Goal: Task Accomplishment & Management: Use online tool/utility

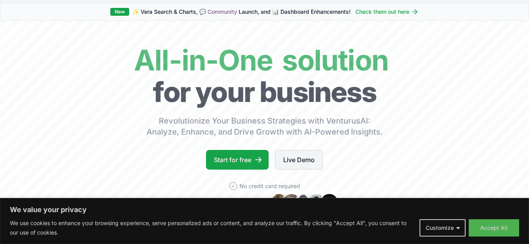
scroll to position [39, 0]
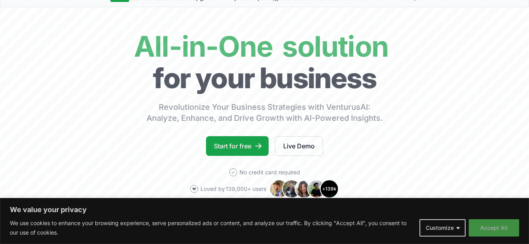
click at [494, 225] on button "Accept All" at bounding box center [494, 228] width 50 height 17
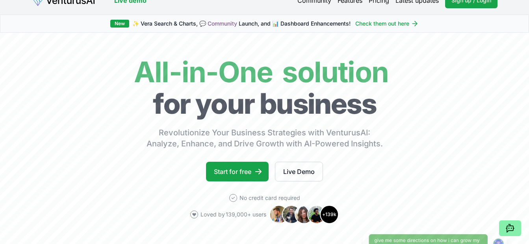
scroll to position [0, 0]
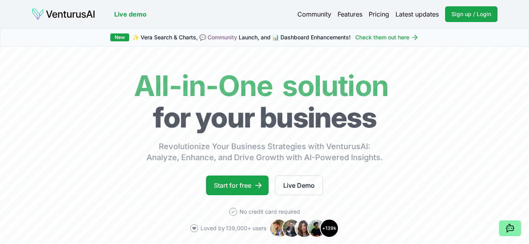
click at [123, 15] on link "Live demo" at bounding box center [130, 13] width 32 height 9
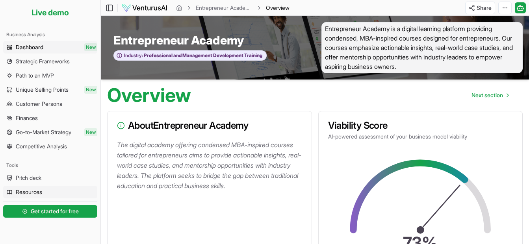
click at [29, 192] on span "Resources" at bounding box center [29, 192] width 26 height 8
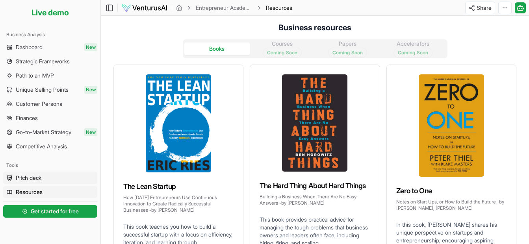
click at [30, 179] on span "Pitch deck" at bounding box center [29, 178] width 26 height 8
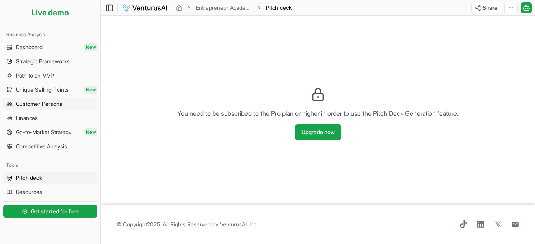
click at [50, 103] on span "Customer Persona" at bounding box center [39, 104] width 47 height 8
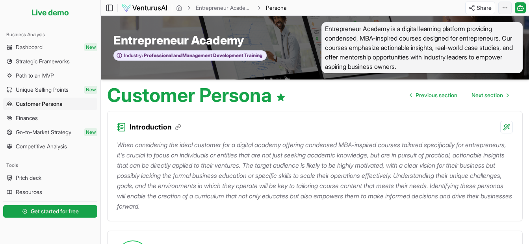
click at [508, 7] on html "We value your privacy We use cookies to enhance your browsing experience, serve…" at bounding box center [264, 122] width 529 height 244
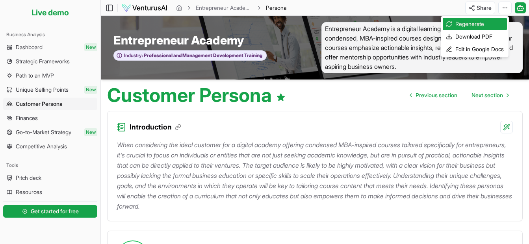
click at [350, 94] on html "We value your privacy We use cookies to enhance your browsing experience, serve…" at bounding box center [264, 122] width 529 height 244
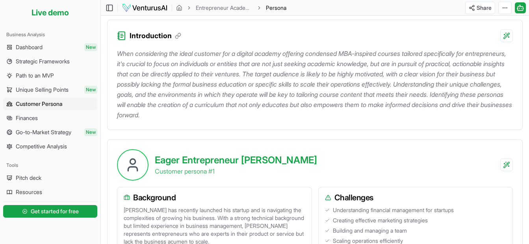
scroll to position [95, 0]
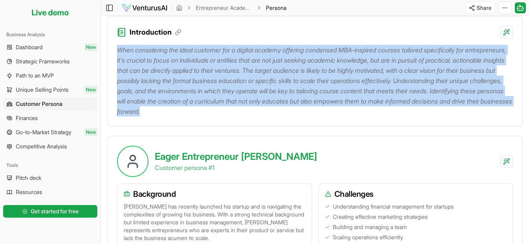
drag, startPoint x: 117, startPoint y: 49, endPoint x: 329, endPoint y: 110, distance: 220.6
click at [329, 110] on p "When considering the ideal customer for a digital academy offering condensed MB…" at bounding box center [315, 81] width 396 height 72
click at [376, 112] on p "When considering the ideal customer for a digital academy offering condensed MB…" at bounding box center [315, 81] width 396 height 72
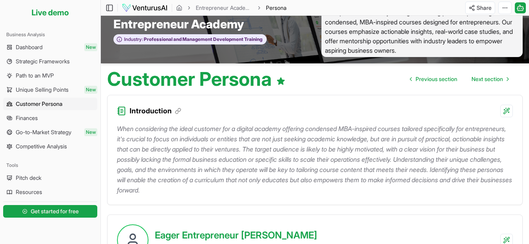
scroll to position [0, 0]
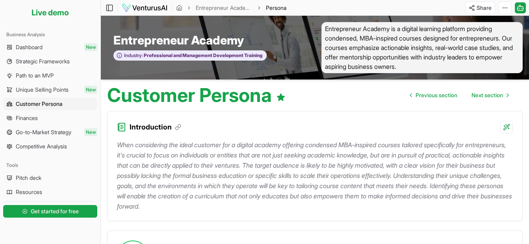
click at [63, 104] on span "Customer Persona" at bounding box center [39, 104] width 47 height 8
click at [243, 9] on link "Entrepreneur Academy" at bounding box center [224, 8] width 57 height 8
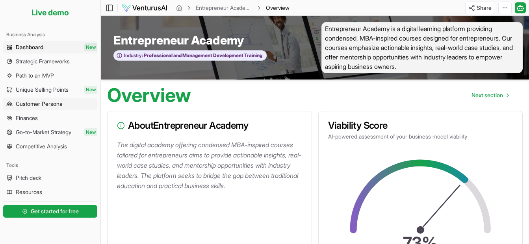
click at [32, 103] on span "Customer Persona" at bounding box center [39, 104] width 47 height 8
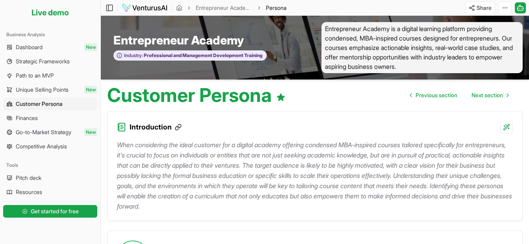
click at [181, 127] on icon at bounding box center [178, 127] width 7 height 7
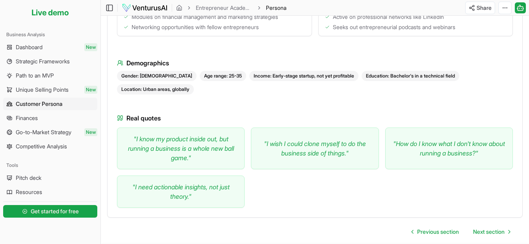
scroll to position [473, 0]
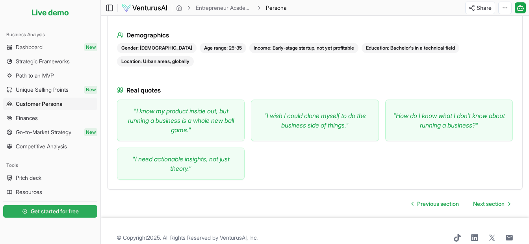
click at [79, 210] on span "Get started for free" at bounding box center [55, 212] width 48 height 8
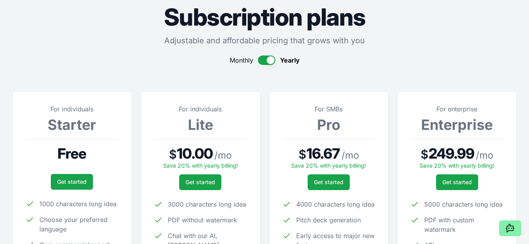
scroll to position [79, 0]
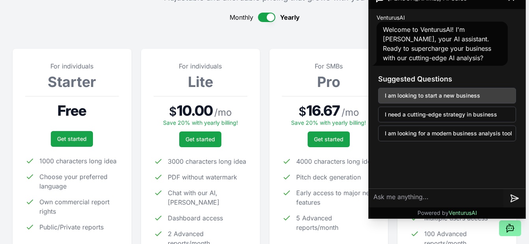
click at [483, 93] on button "I am looking to start a new business" at bounding box center [447, 96] width 138 height 16
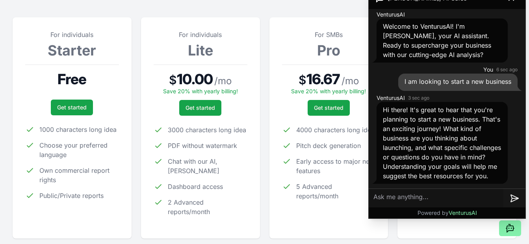
scroll to position [158, 0]
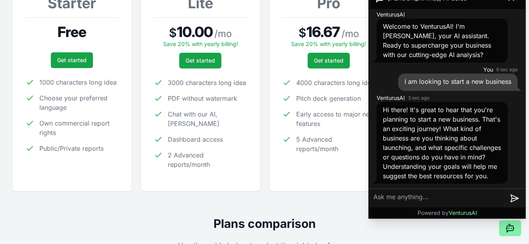
drag, startPoint x: 5, startPoint y: 141, endPoint x: 7, endPoint y: 133, distance: 7.7
click at [65, 60] on link "Get started" at bounding box center [72, 60] width 42 height 16
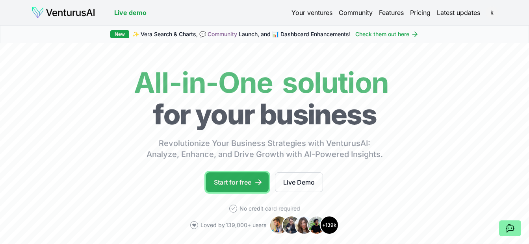
click at [239, 180] on link "Start for free" at bounding box center [237, 183] width 63 height 20
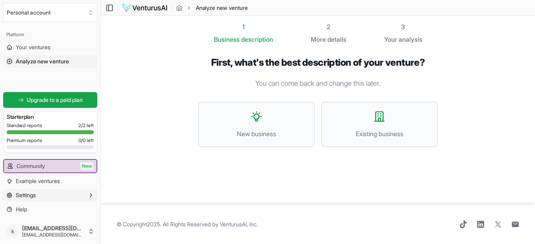
click at [92, 194] on icon "button" at bounding box center [91, 195] width 6 height 6
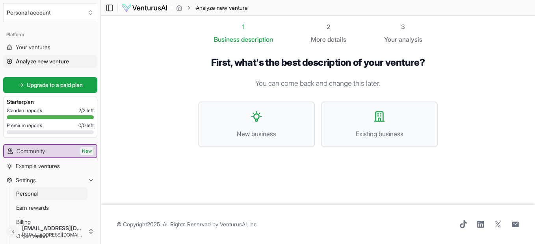
click at [35, 192] on span "Personal" at bounding box center [27, 194] width 22 height 8
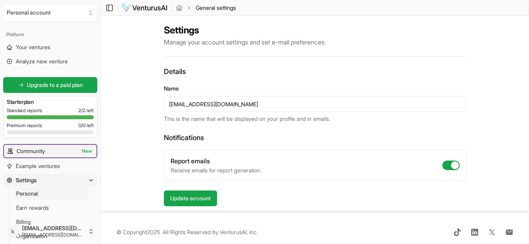
scroll to position [12, 0]
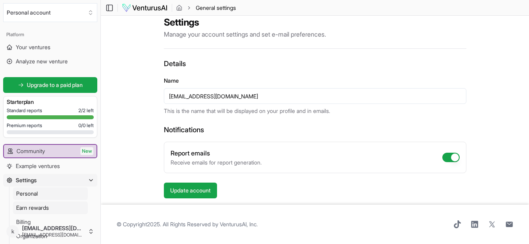
click at [49, 207] on span "Earn rewards" at bounding box center [32, 208] width 33 height 8
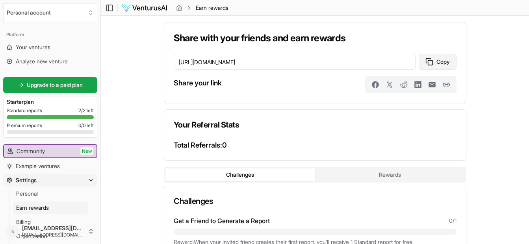
click at [444, 61] on button "Copy" at bounding box center [438, 62] width 38 height 16
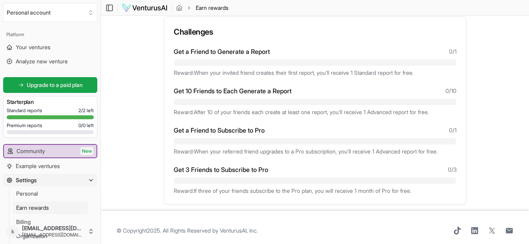
scroll to position [176, 0]
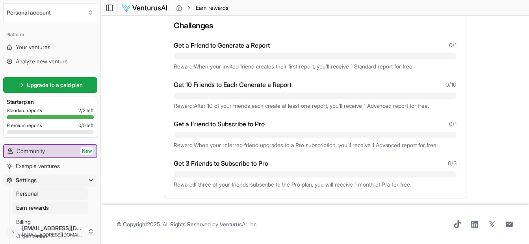
click at [32, 192] on span "Personal" at bounding box center [27, 194] width 22 height 8
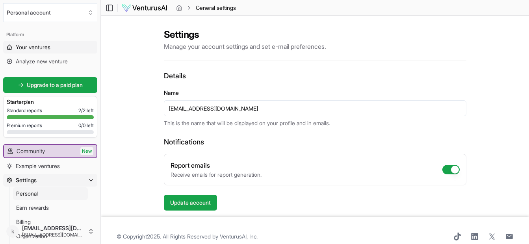
click at [49, 43] on link "Your ventures" at bounding box center [50, 47] width 94 height 13
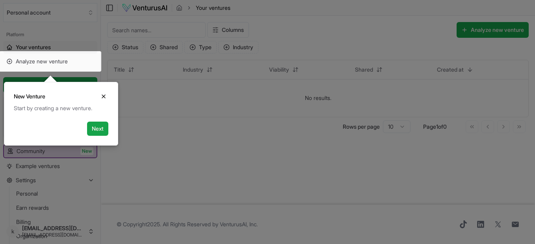
click at [98, 124] on button "Next" at bounding box center [97, 129] width 21 height 14
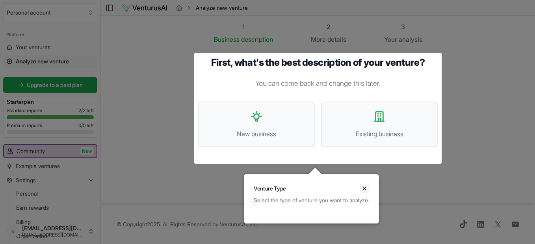
click at [368, 186] on icon "Close" at bounding box center [365, 189] width 6 height 6
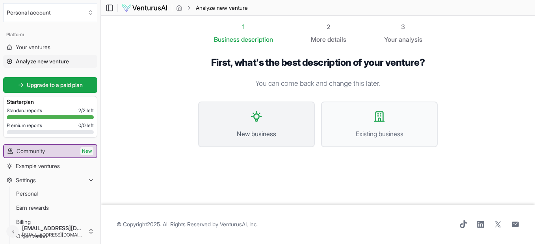
click at [258, 117] on icon at bounding box center [256, 116] width 13 height 13
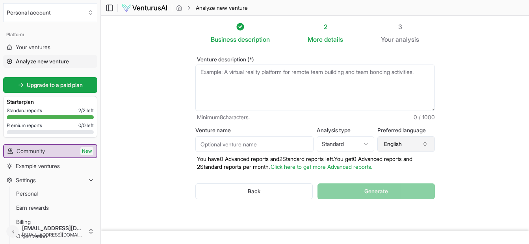
click at [427, 144] on icon "button" at bounding box center [425, 142] width 3 height 1
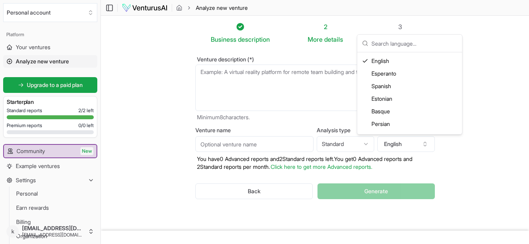
scroll to position [591, 0]
click at [402, 45] on input "text" at bounding box center [415, 43] width 86 height 17
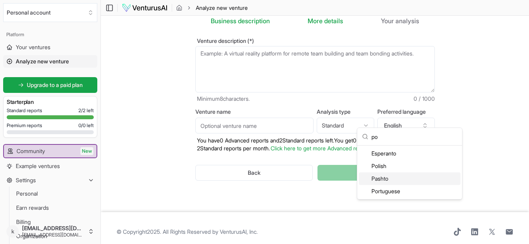
scroll to position [26, 0]
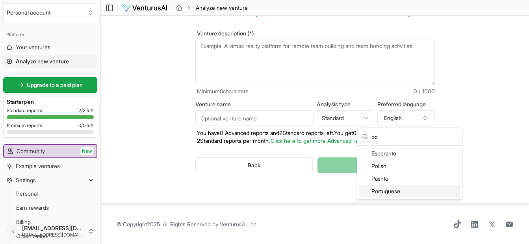
type input "po"
click at [392, 190] on div "Portuguese" at bounding box center [410, 191] width 102 height 13
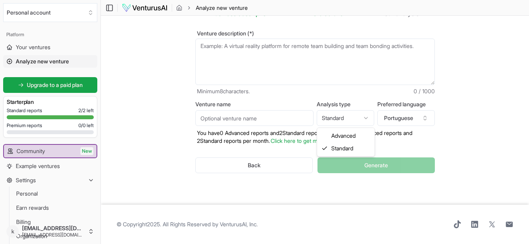
click at [366, 116] on html "We value your privacy We use cookies to enhance your browsing experience, serve…" at bounding box center [264, 96] width 529 height 244
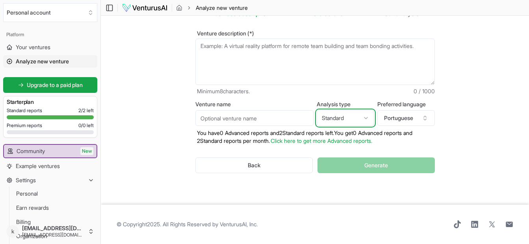
click at [366, 116] on html "We value your privacy We use cookies to enhance your browsing experience, serve…" at bounding box center [264, 96] width 529 height 244
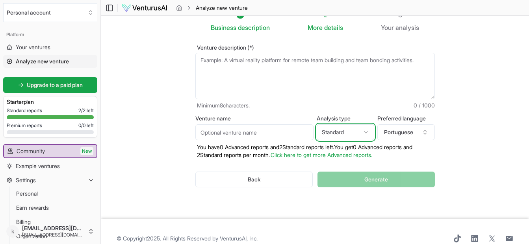
scroll to position [0, 0]
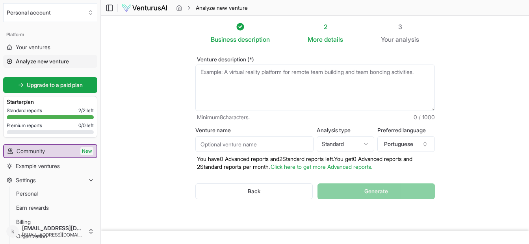
click at [223, 74] on textarea "Venture description (*)" at bounding box center [316, 88] width 240 height 47
paste textarea "O Studio K é uma studio boutique que oferece serviços de identidade visual e de…"
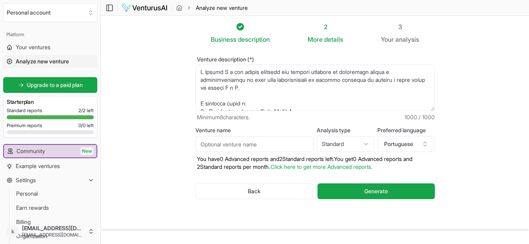
scroll to position [122, 0]
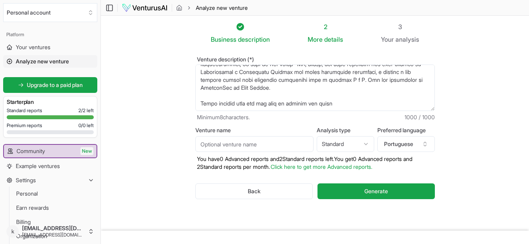
click at [324, 90] on textarea "Venture description (*)" at bounding box center [316, 88] width 240 height 47
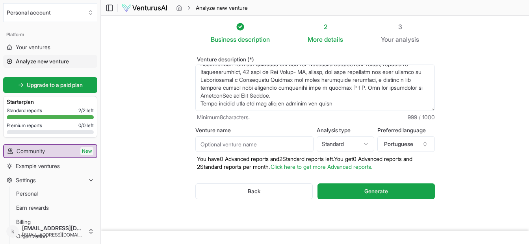
scroll to position [114, 0]
click at [355, 105] on textarea "Venture description (*)" at bounding box center [316, 88] width 240 height 47
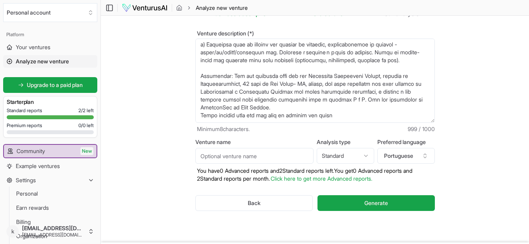
scroll to position [65, 0]
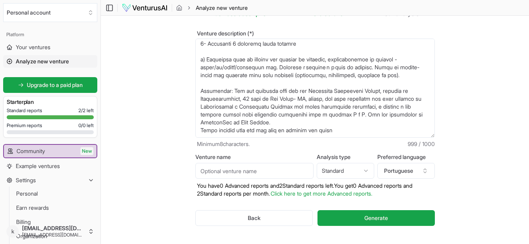
drag, startPoint x: 434, startPoint y: 84, endPoint x: 441, endPoint y: 136, distance: 53.3
click at [441, 136] on div "Venture description (*) Minimum 8 characters. 999 / 1000 Venture name Analysis …" at bounding box center [315, 134] width 265 height 233
click at [214, 41] on textarea "Venture description (*)" at bounding box center [316, 88] width 240 height 99
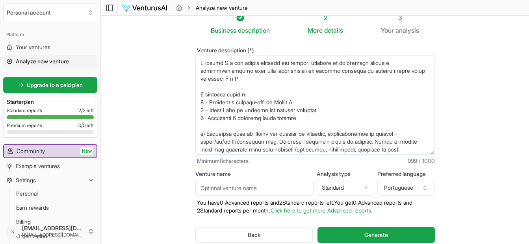
scroll to position [0, 0]
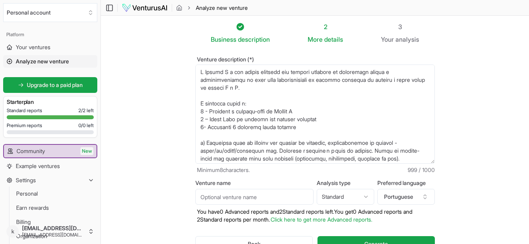
click at [204, 97] on textarea "Venture description (*)" at bounding box center [316, 114] width 240 height 99
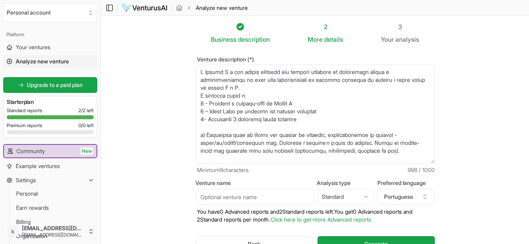
click at [279, 91] on textarea "Venture description (*)" at bounding box center [316, 114] width 240 height 99
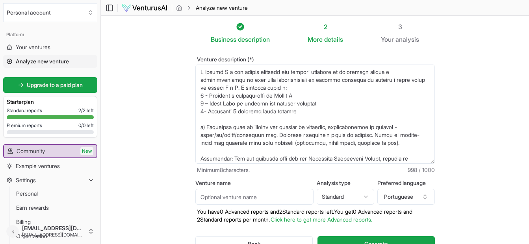
click at [311, 96] on textarea "Venture description (*)" at bounding box center [316, 114] width 240 height 99
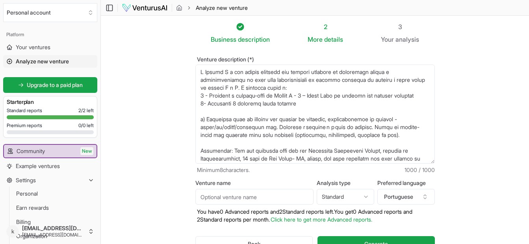
click at [201, 112] on textarea "Venture description (*)" at bounding box center [316, 114] width 240 height 99
click at [200, 120] on textarea "Venture description (*)" at bounding box center [316, 114] width 240 height 99
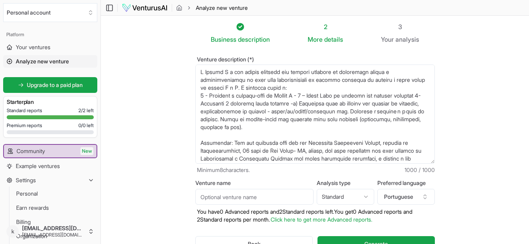
click at [201, 142] on textarea "Venture description (*)" at bounding box center [316, 114] width 240 height 99
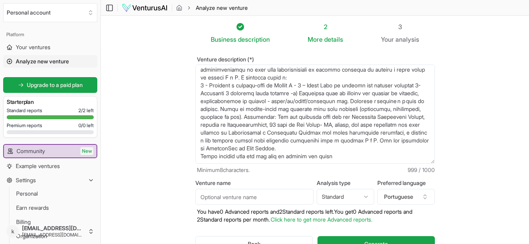
scroll to position [39, 0]
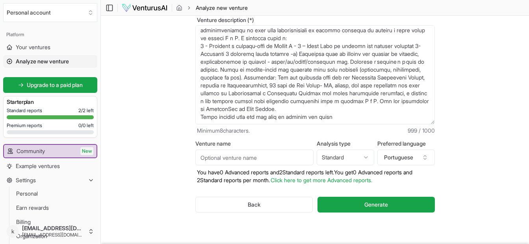
drag, startPoint x: 200, startPoint y: 119, endPoint x: 361, endPoint y: 125, distance: 161.0
click at [361, 125] on div "Venture description (*) Minimum 8 characters. 999 / 1000" at bounding box center [316, 75] width 240 height 117
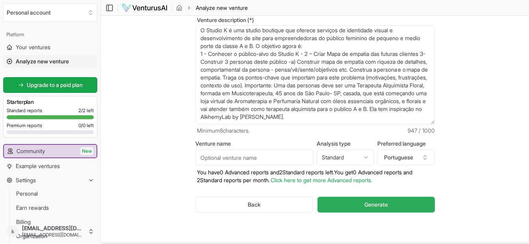
type textarea "O Studio K é uma studio boutique que oferece serviços de identidade visual e de…"
drag, startPoint x: 386, startPoint y: 208, endPoint x: 375, endPoint y: 204, distance: 11.1
click at [386, 208] on span "Generate" at bounding box center [377, 205] width 24 height 8
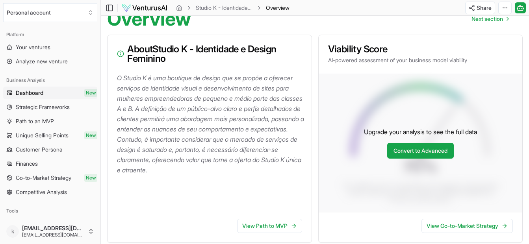
scroll to position [118, 0]
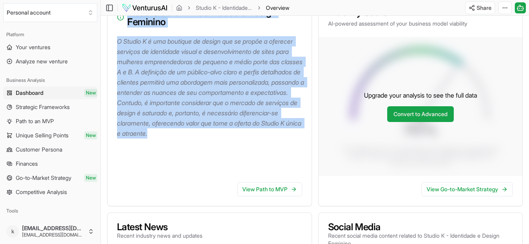
drag, startPoint x: 276, startPoint y: 138, endPoint x: 127, endPoint y: 19, distance: 189.9
click at [127, 19] on div "About Studio K - Identidade e Design Feminino O Studio K é uma boutique de desi…" at bounding box center [209, 102] width 205 height 209
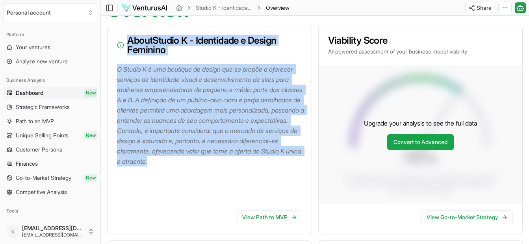
scroll to position [79, 0]
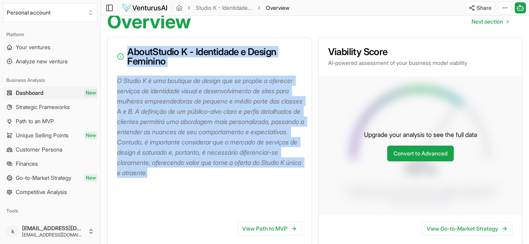
copy div "About Studio K - Identidade e Design Feminino O Studio K é uma boutique de desi…"
click at [116, 70] on div "About Studio K - Identidade e Design Feminino" at bounding box center [210, 57] width 204 height 38
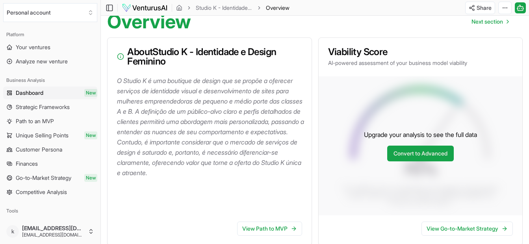
click at [120, 61] on icon at bounding box center [120, 57] width 7 height 8
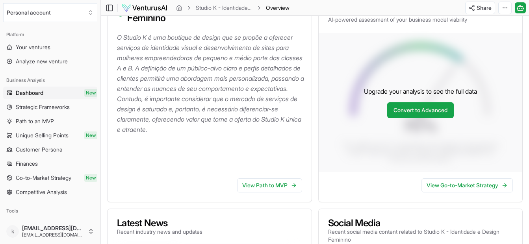
scroll to position [158, 0]
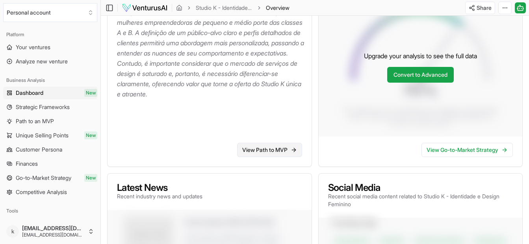
click at [264, 154] on link "View Path to MVP" at bounding box center [269, 150] width 65 height 14
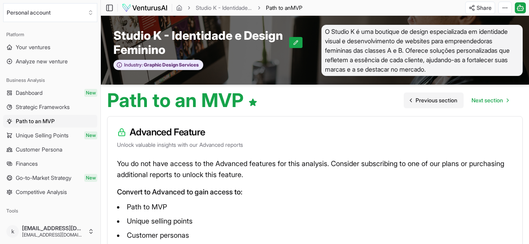
click at [429, 104] on span "Previous section" at bounding box center [437, 101] width 42 height 8
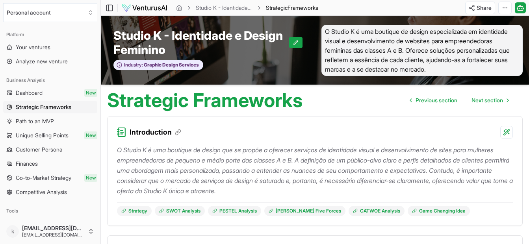
click at [124, 136] on icon at bounding box center [122, 132] width 10 height 10
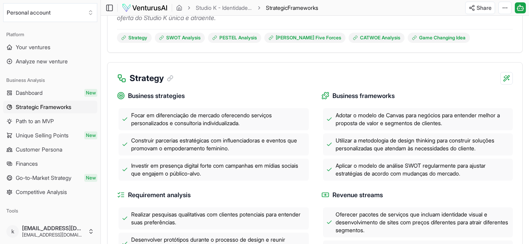
scroll to position [180, 0]
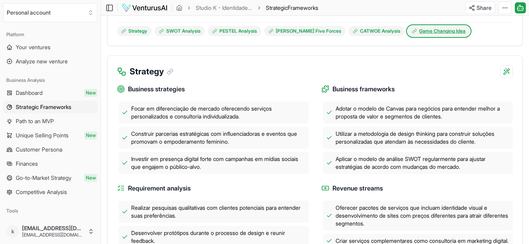
click at [409, 34] on link "Game Changing Idea" at bounding box center [439, 31] width 62 height 10
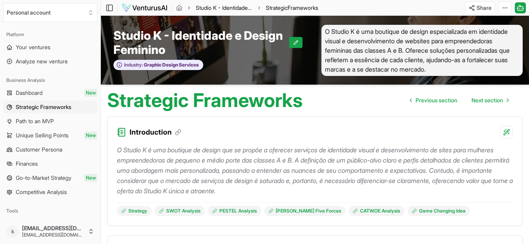
click at [240, 8] on link "Studio K - Identidade e Design Feminino" at bounding box center [224, 8] width 57 height 8
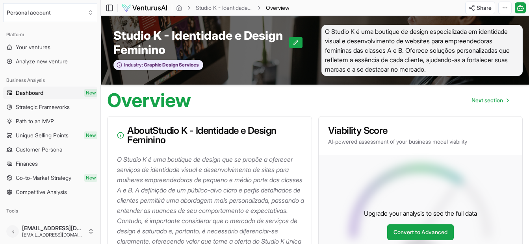
click at [505, 7] on html "We value your privacy We use cookies to enhance your browsing experience, serve…" at bounding box center [264, 122] width 529 height 244
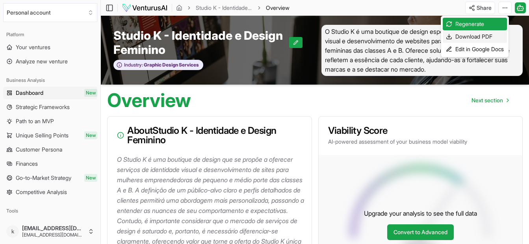
click at [481, 33] on div "Download PDF" at bounding box center [475, 36] width 64 height 13
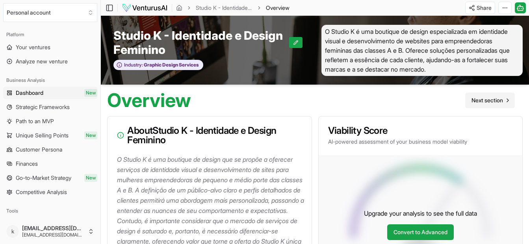
click at [488, 104] on span "Next section" at bounding box center [488, 101] width 32 height 8
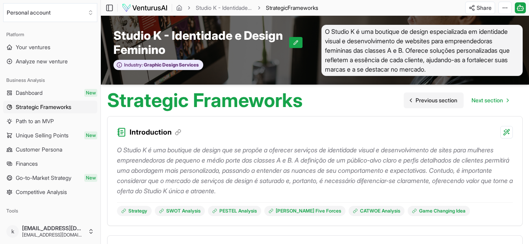
click at [445, 104] on span "Previous section" at bounding box center [437, 101] width 42 height 8
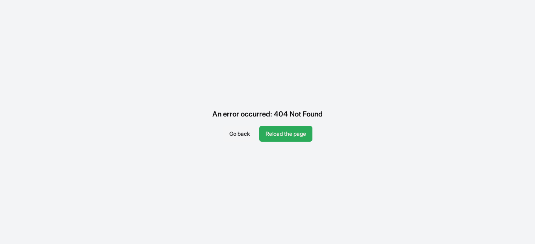
click at [304, 133] on button "Reload the page" at bounding box center [285, 134] width 53 height 16
click at [240, 135] on button "Go back" at bounding box center [239, 134] width 33 height 16
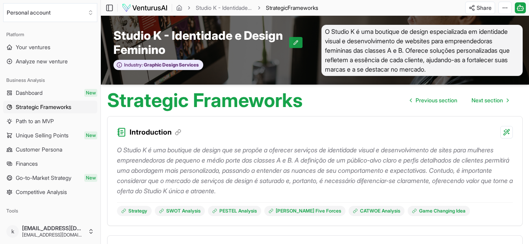
click at [298, 44] on icon at bounding box center [296, 43] width 6 height 6
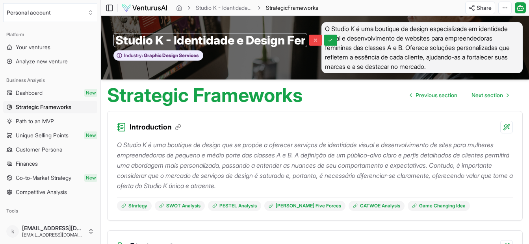
click at [336, 124] on div "Introduction" at bounding box center [315, 123] width 415 height 22
click at [328, 43] on icon at bounding box center [331, 40] width 6 height 6
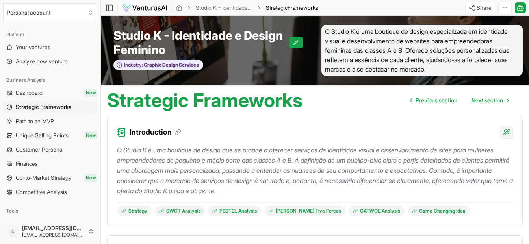
click at [507, 138] on html "Personal account Platform Your ventures Analyze new venture Business Analysis D…" at bounding box center [264, 122] width 529 height 244
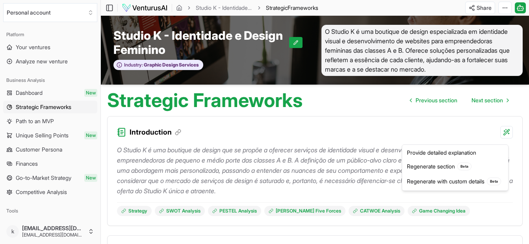
click at [314, 139] on html "Personal account Platform Your ventures Analyze new venture Business Analysis D…" at bounding box center [264, 122] width 529 height 244
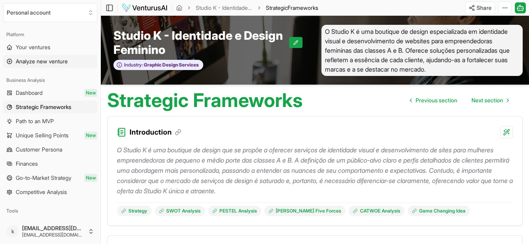
click at [46, 62] on span "Analyze new venture" at bounding box center [42, 62] width 52 height 8
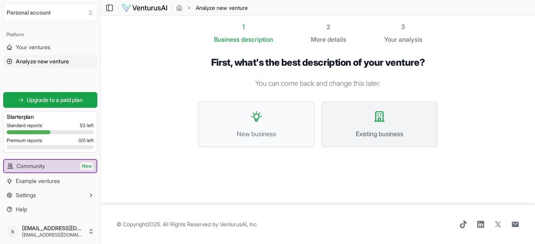
click at [365, 134] on span "Existing business" at bounding box center [379, 133] width 99 height 9
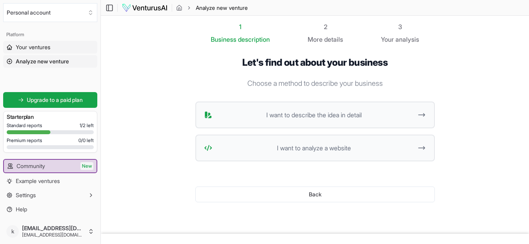
click at [52, 47] on link "Your ventures" at bounding box center [50, 47] width 94 height 13
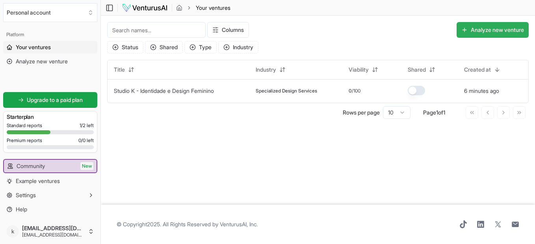
click at [485, 31] on button "Analyze new venture" at bounding box center [493, 30] width 72 height 16
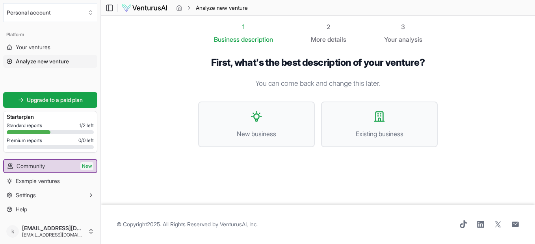
click at [328, 38] on div "More details" at bounding box center [328, 39] width 35 height 9
click at [348, 127] on button "Existing business" at bounding box center [379, 125] width 117 height 46
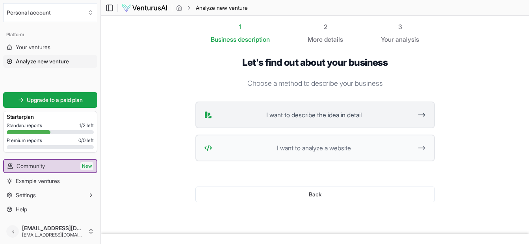
click at [416, 114] on button "I want to describe the idea in detail" at bounding box center [316, 115] width 240 height 27
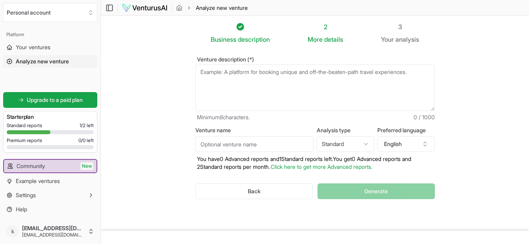
click at [260, 78] on textarea "Venture description (*)" at bounding box center [316, 88] width 240 height 47
click at [423, 144] on icon "button" at bounding box center [425, 144] width 6 height 6
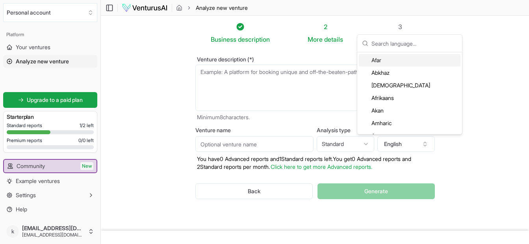
click at [401, 42] on input "text" at bounding box center [415, 43] width 86 height 17
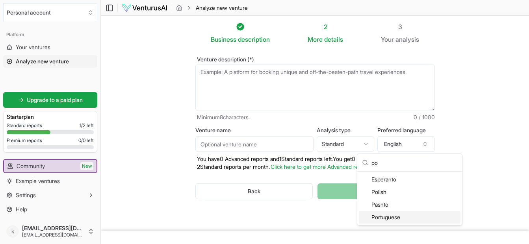
type input "po"
click at [383, 216] on div "Portuguese" at bounding box center [410, 217] width 102 height 13
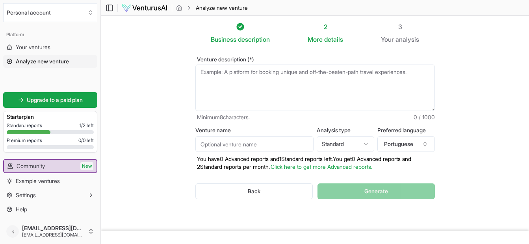
click at [253, 145] on input "Venture name" at bounding box center [255, 144] width 118 height 16
type input "Personas e mapa de empatia"
click at [261, 90] on textarea "Venture description (*)" at bounding box center [316, 88] width 240 height 47
paste textarea "L ipsumdol sitam c: 0 - Adipisci e seddoei-temp in Utlabo E 5 – Dolor Magn al e…"
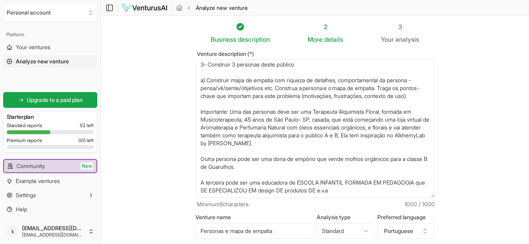
scroll to position [22, 0]
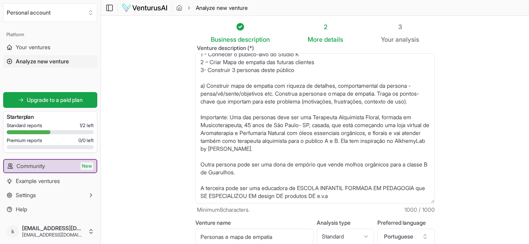
drag, startPoint x: 433, startPoint y: 110, endPoint x: 436, endPoint y: 214, distance: 104.1
click at [436, 214] on div "Venture description (*) Minimum 8 characters. 1000 / 1000 Venture name Personas…" at bounding box center [315, 175] width 265 height 262
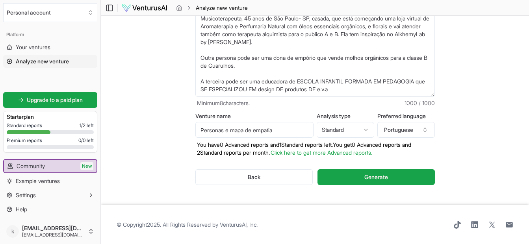
scroll to position [107, 0]
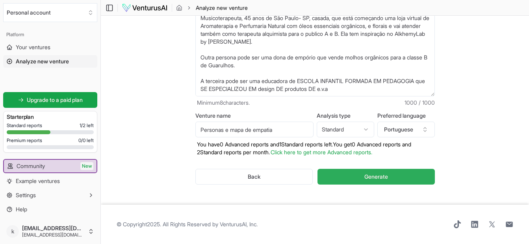
type textarea "L ipsumdol sitam c: 0 - Adipisci e seddoei-temp in Utlabo E 5 – Dolor Magn al e…"
drag, startPoint x: 392, startPoint y: 176, endPoint x: 410, endPoint y: 166, distance: 20.1
click at [393, 176] on button "Generate" at bounding box center [376, 177] width 117 height 16
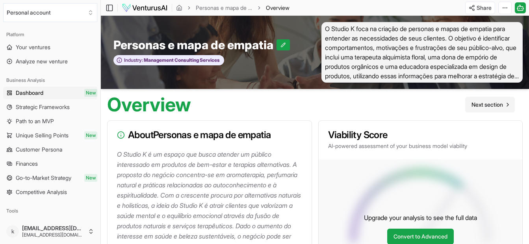
click at [497, 102] on span "Next section" at bounding box center [488, 105] width 32 height 8
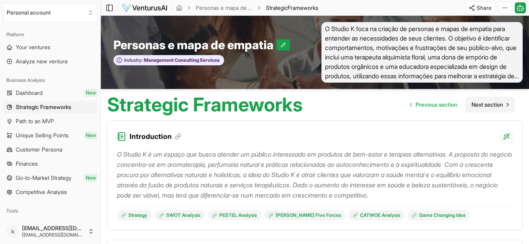
click at [496, 103] on span "Next section" at bounding box center [488, 105] width 32 height 8
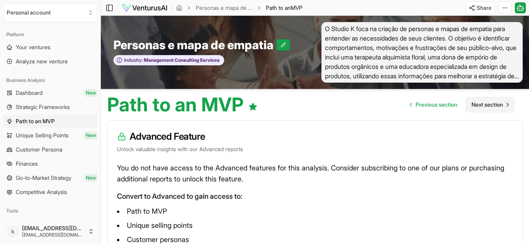
click at [496, 103] on span "Next section" at bounding box center [488, 105] width 32 height 8
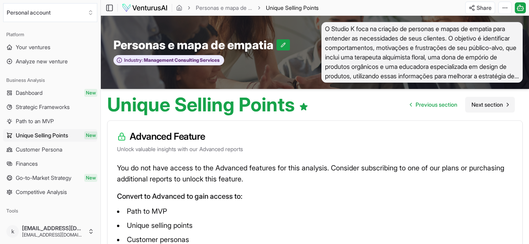
click at [496, 103] on span "Next section" at bounding box center [488, 105] width 32 height 8
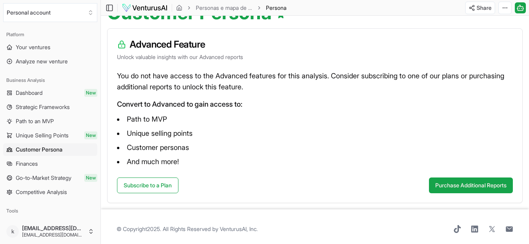
scroll to position [97, 0]
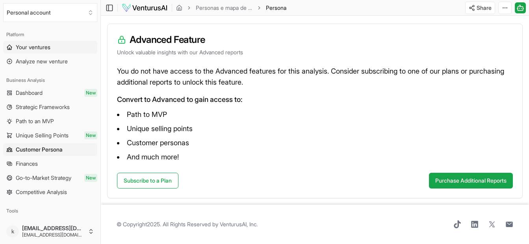
click at [30, 45] on span "Your ventures" at bounding box center [33, 47] width 35 height 8
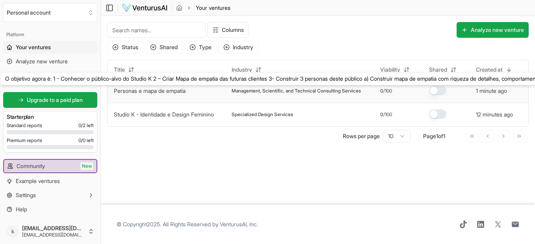
click at [171, 92] on link "Personas e mapa de empatia" at bounding box center [150, 91] width 72 height 7
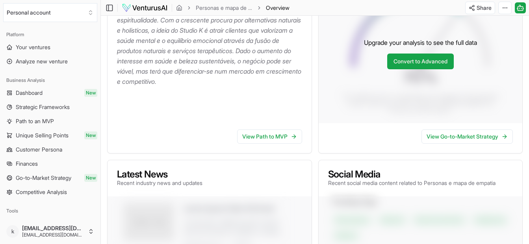
scroll to position [197, 0]
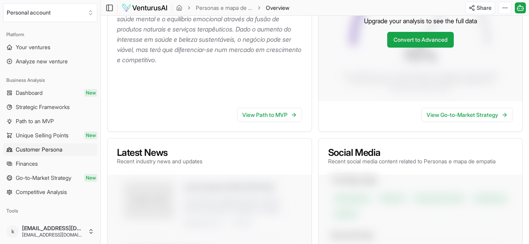
click at [55, 153] on span "Customer Persona" at bounding box center [39, 150] width 47 height 8
